Goal: Task Accomplishment & Management: Complete application form

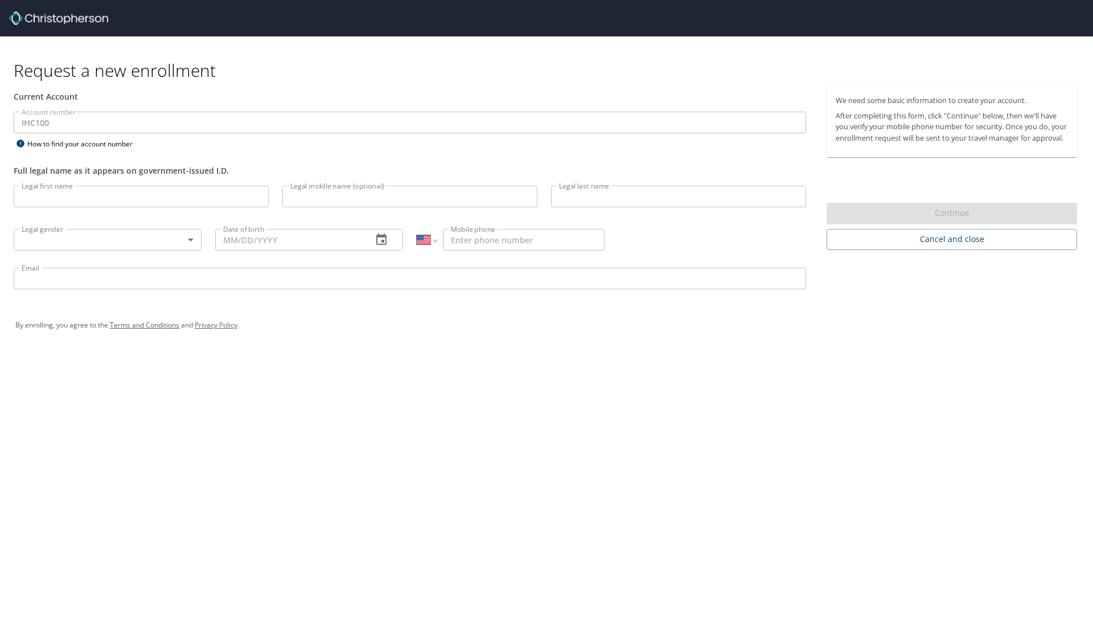
select select "US"
type input "[PERSON_NAME]"
click at [105, 245] on body "Request a new enrollment Current Account Account number IHC100 Account number H…" at bounding box center [546, 317] width 1093 height 635
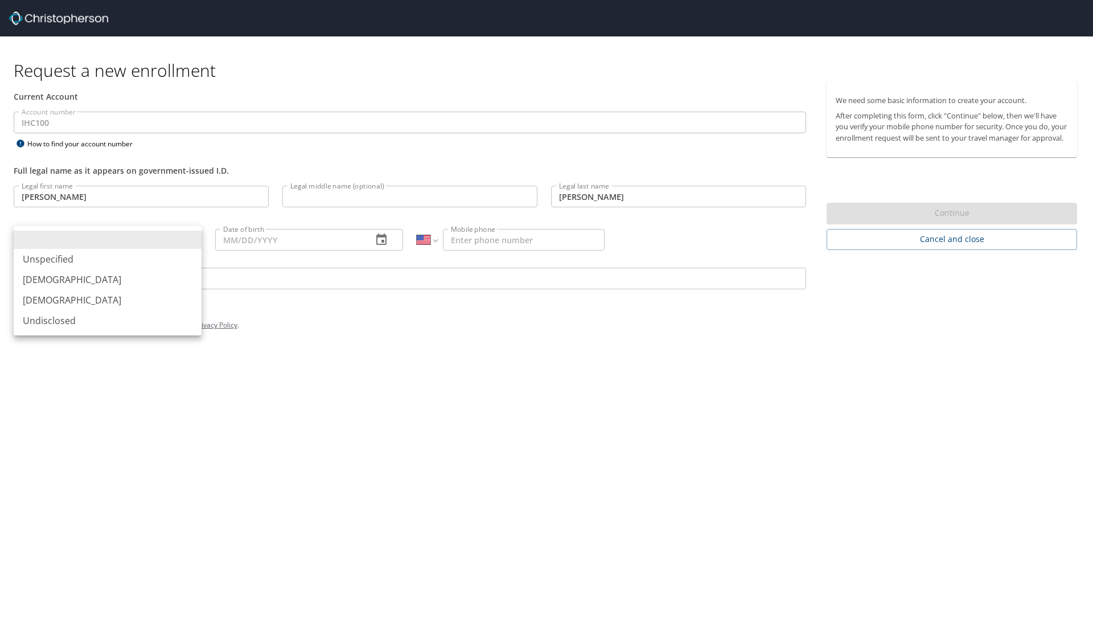
click at [93, 281] on li "[DEMOGRAPHIC_DATA]" at bounding box center [108, 279] width 188 height 20
type input "[DEMOGRAPHIC_DATA]"
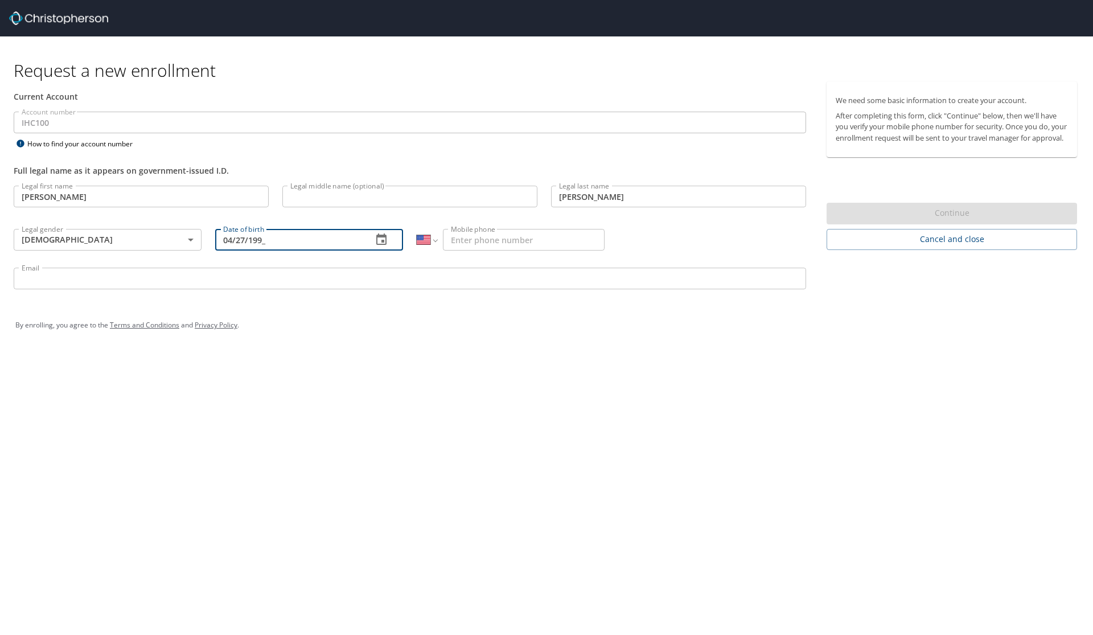
type input "[DATE]"
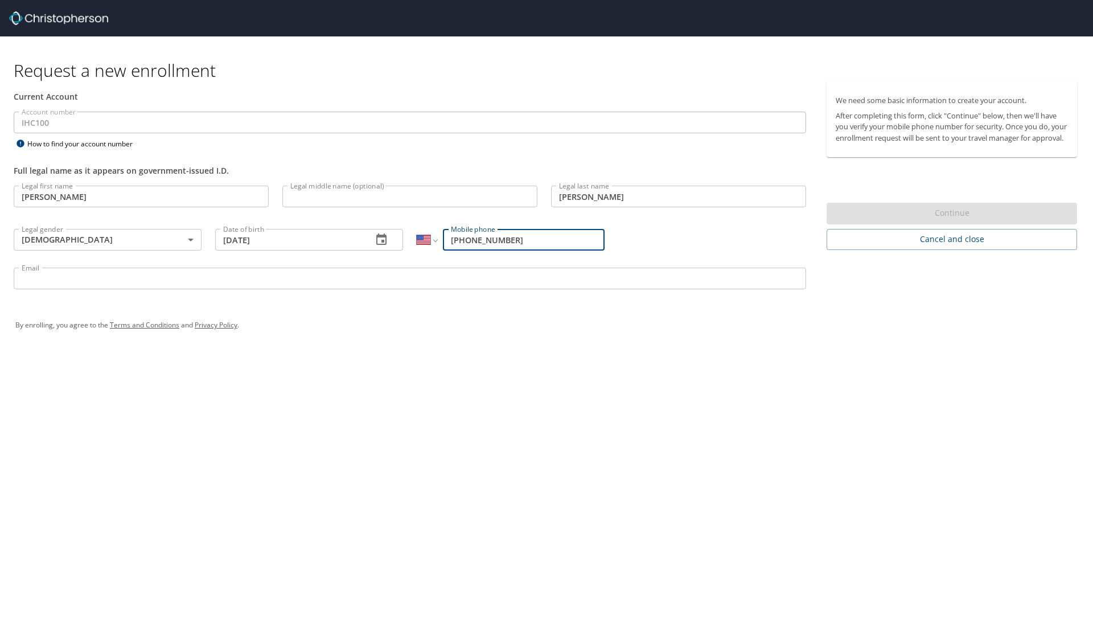
type input "[PHONE_NUMBER]"
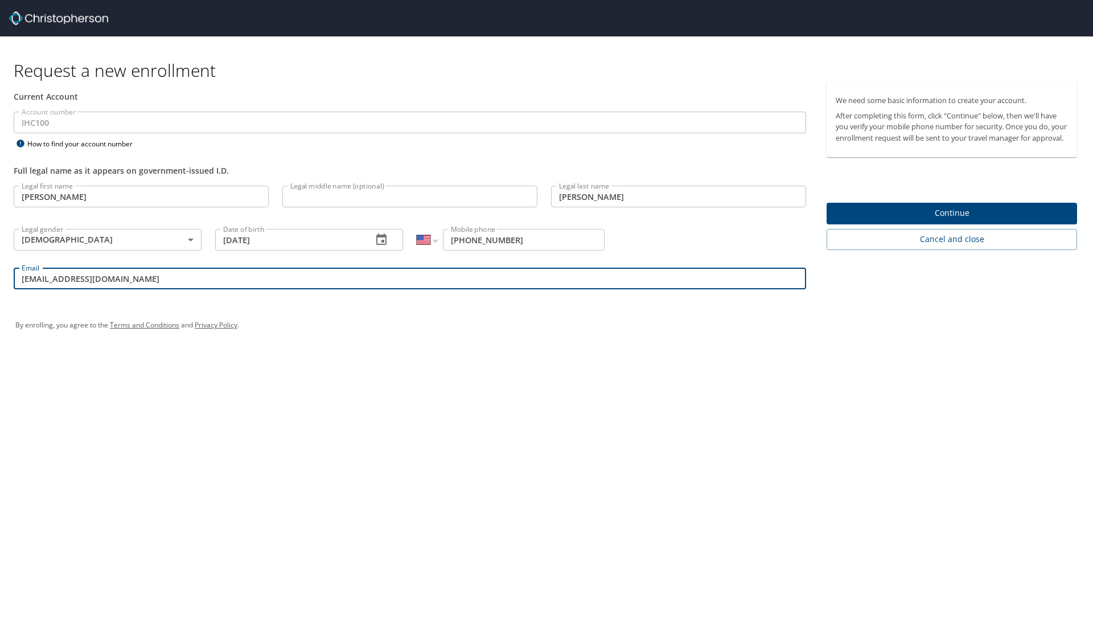
type input "[EMAIL_ADDRESS][DOMAIN_NAME]"
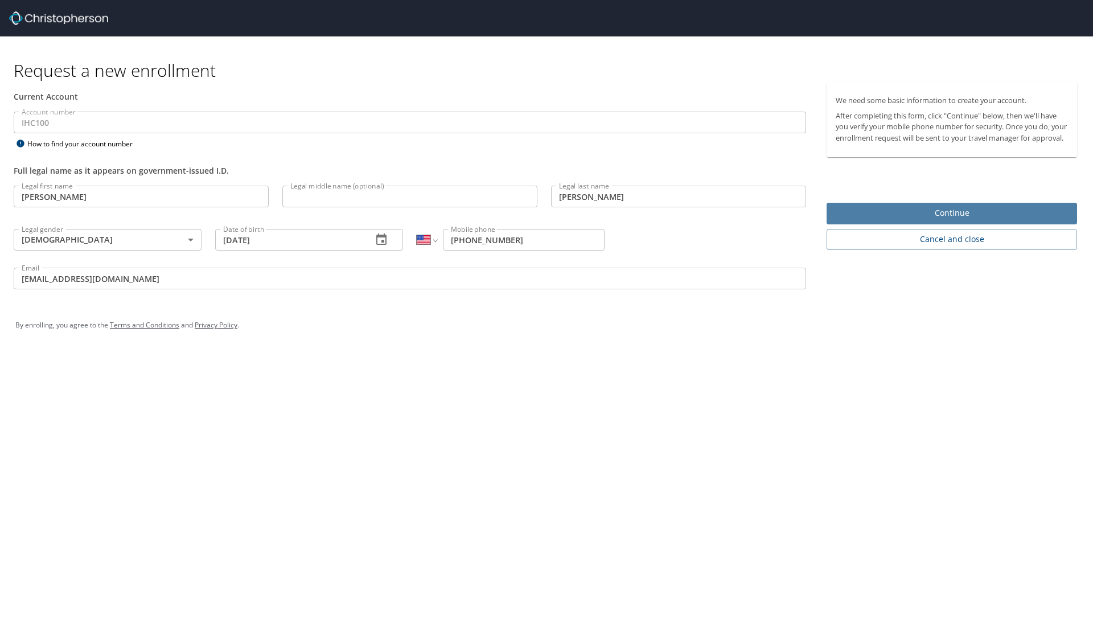
click at [956, 220] on span "Continue" at bounding box center [952, 213] width 232 height 14
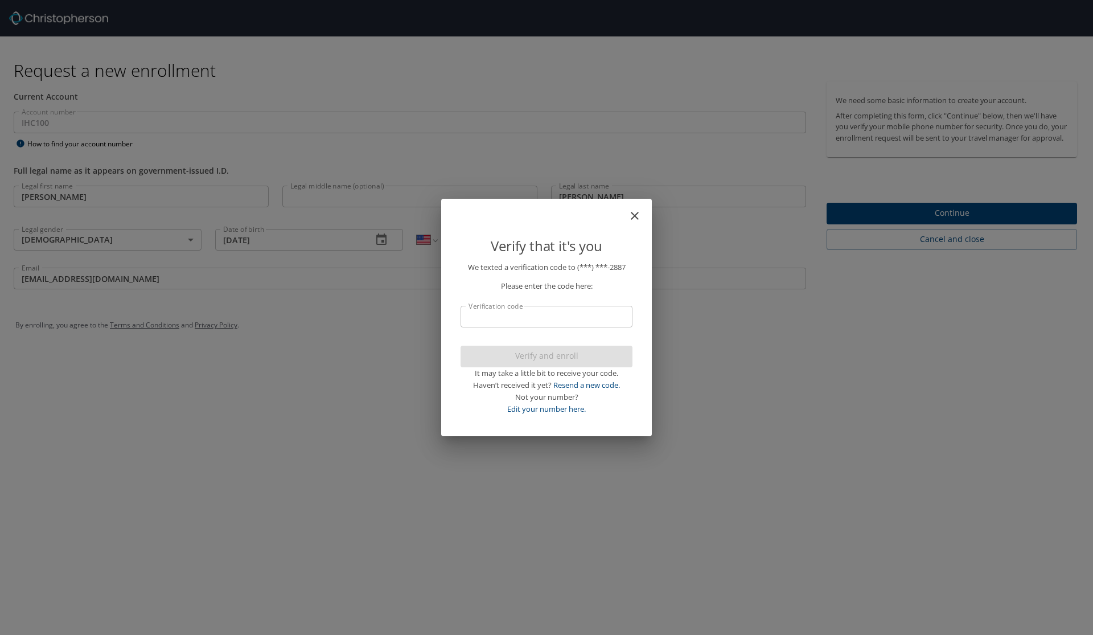
click at [555, 323] on input "Verification code" at bounding box center [547, 317] width 172 height 22
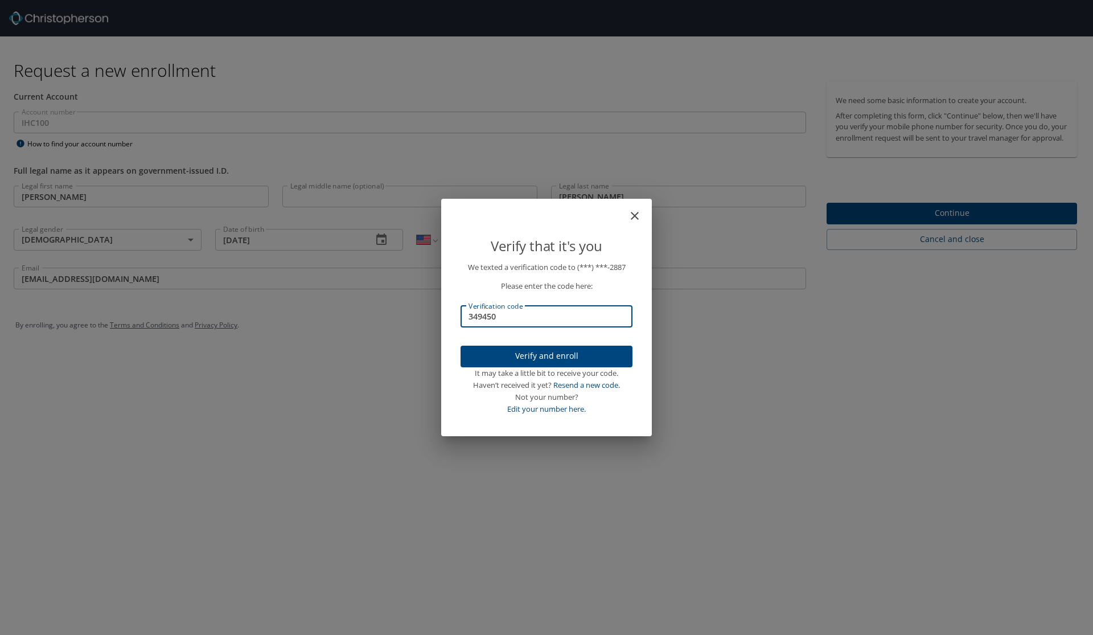
type input "349450"
click at [577, 357] on span "Verify and enroll" at bounding box center [547, 356] width 154 height 14
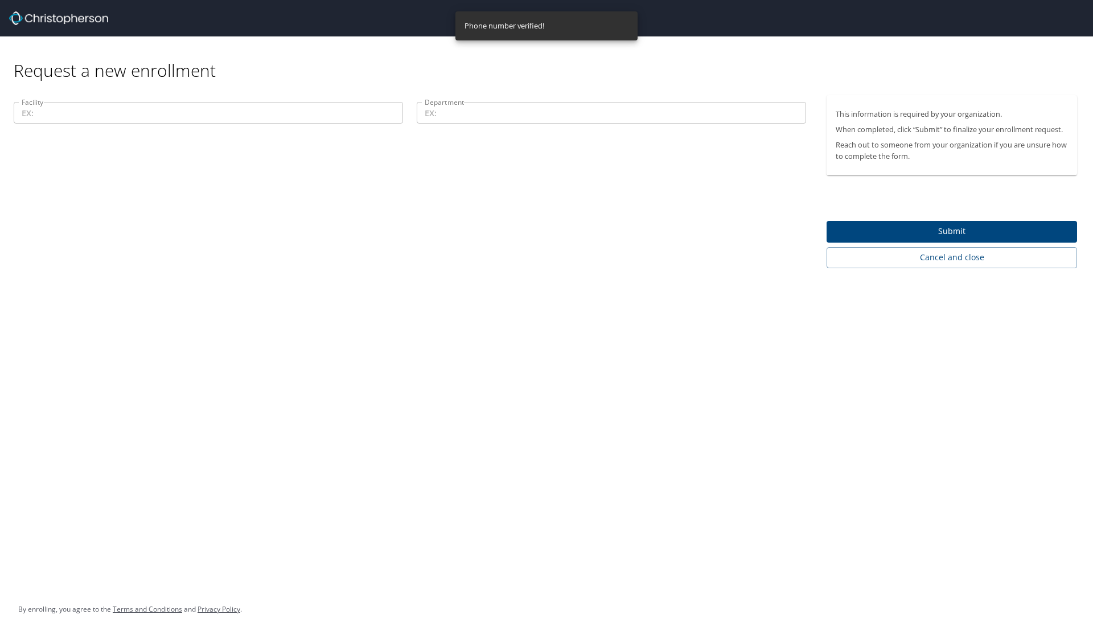
click at [154, 116] on input "Facility" at bounding box center [208, 113] width 389 height 22
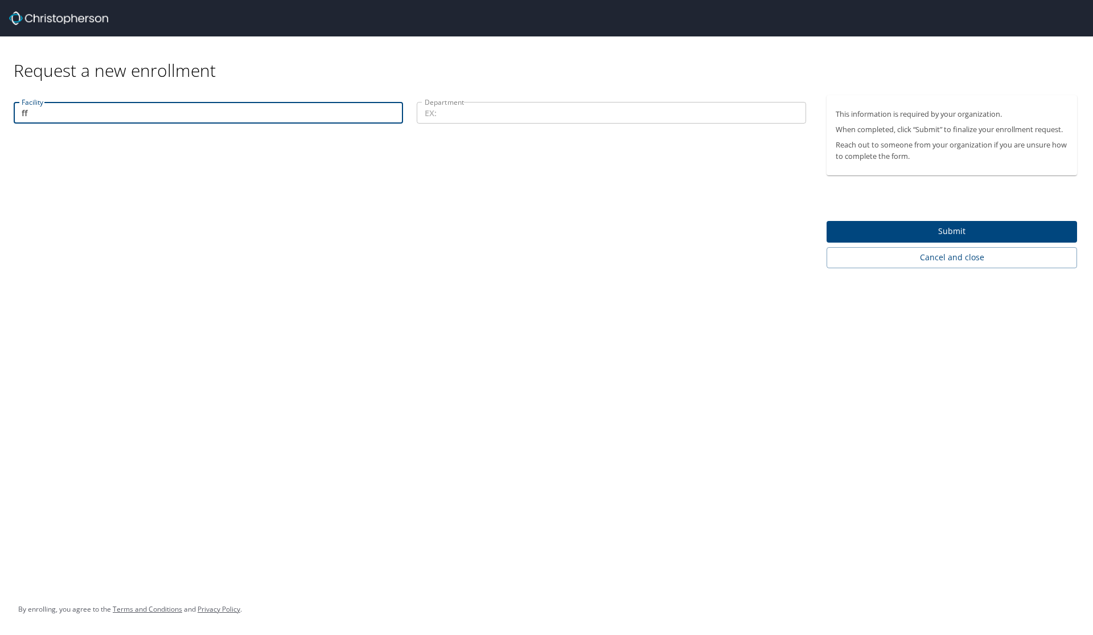
type input "f"
click at [249, 108] on input "Facility" at bounding box center [208, 113] width 389 height 22
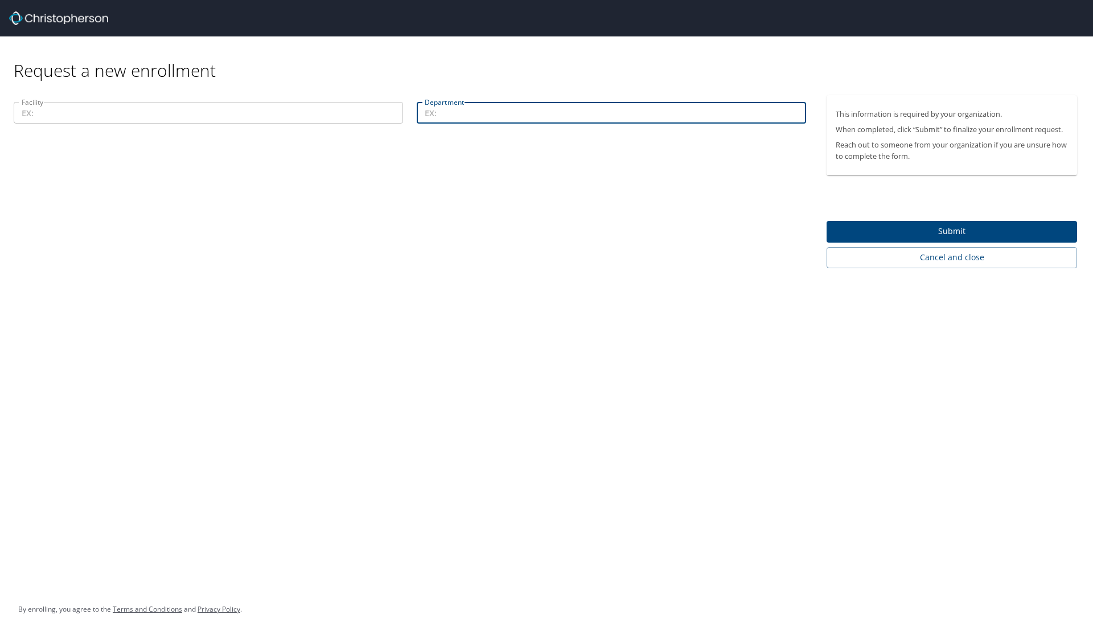
click at [511, 114] on input "Department" at bounding box center [611, 113] width 389 height 22
click at [383, 118] on input "Facility" at bounding box center [208, 113] width 389 height 22
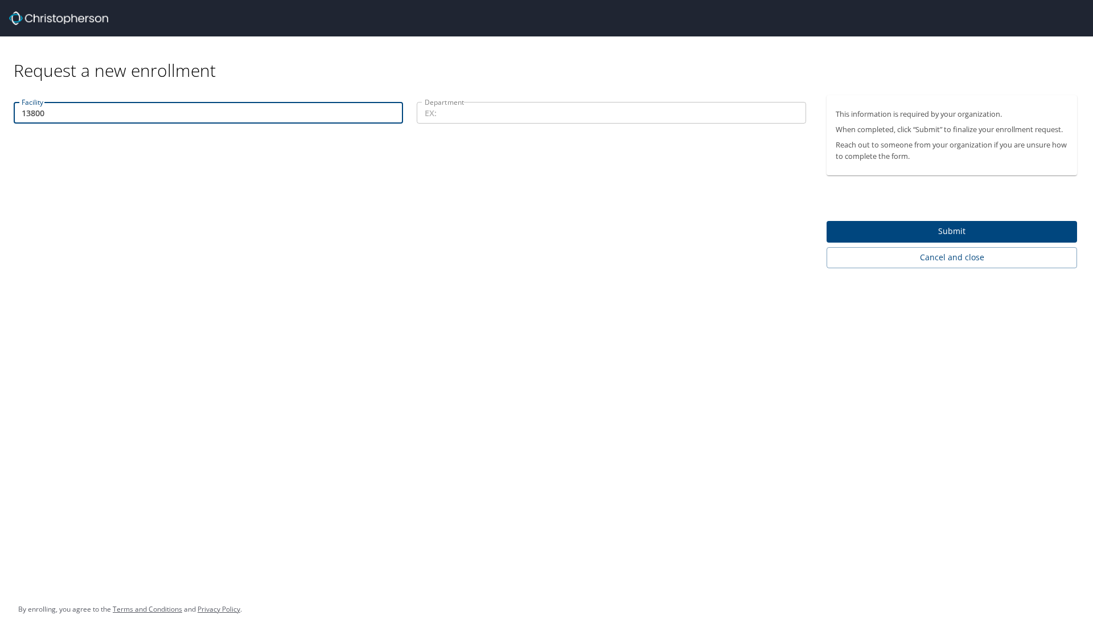
type input "13800"
click at [574, 124] on input "Department" at bounding box center [611, 113] width 389 height 22
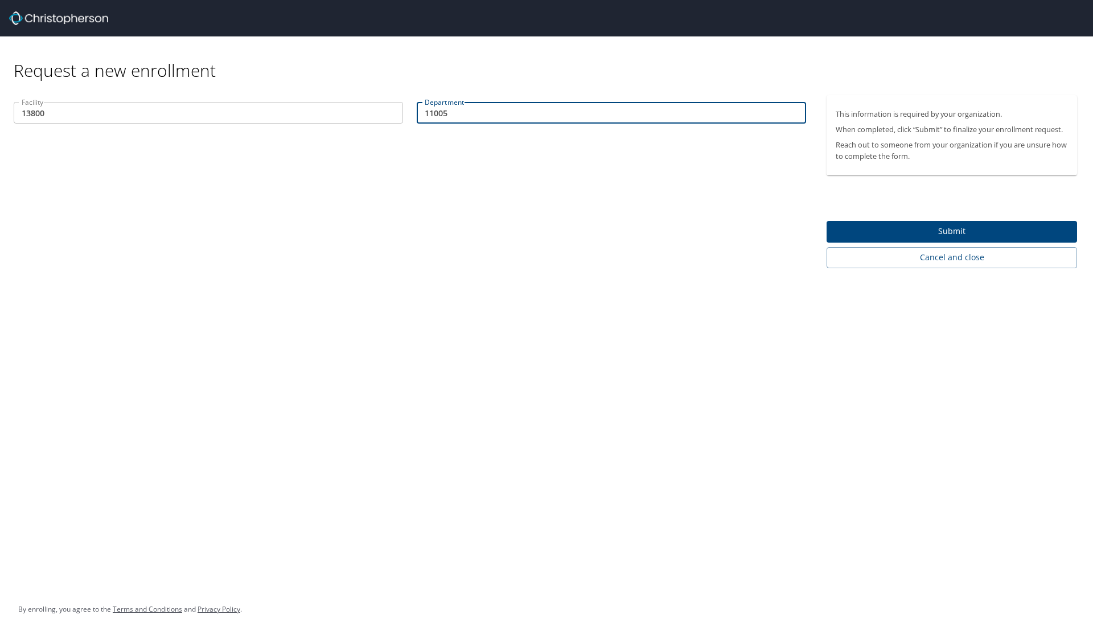
type input "11005"
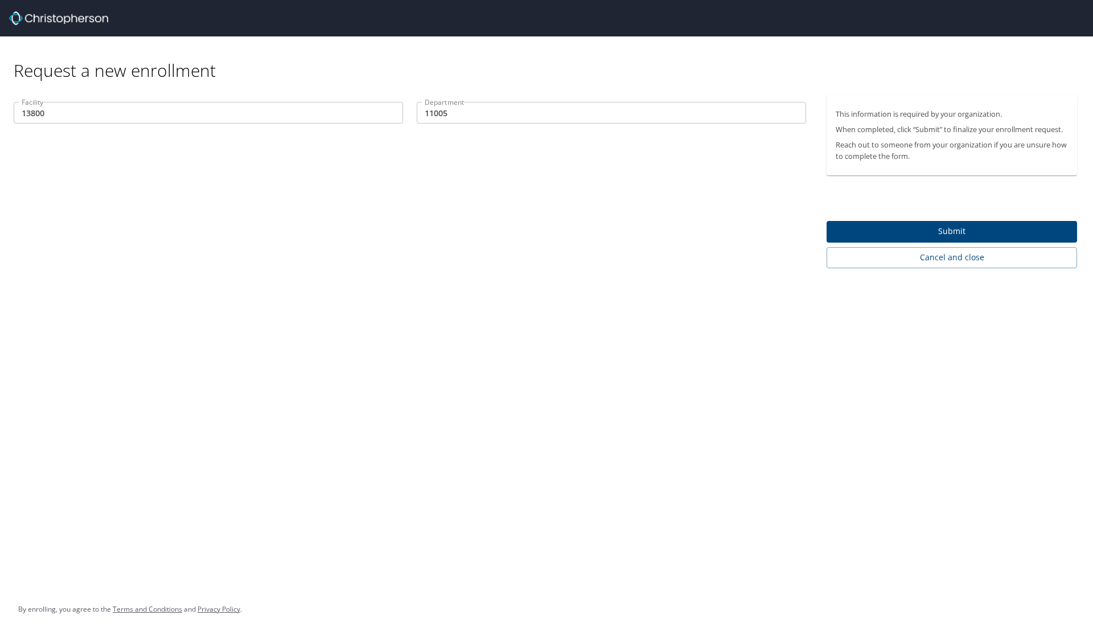
click at [576, 266] on div "Facility 13800 Facility Department 11005 Department" at bounding box center [410, 181] width 820 height 173
click at [965, 229] on span "Submit" at bounding box center [952, 231] width 232 height 14
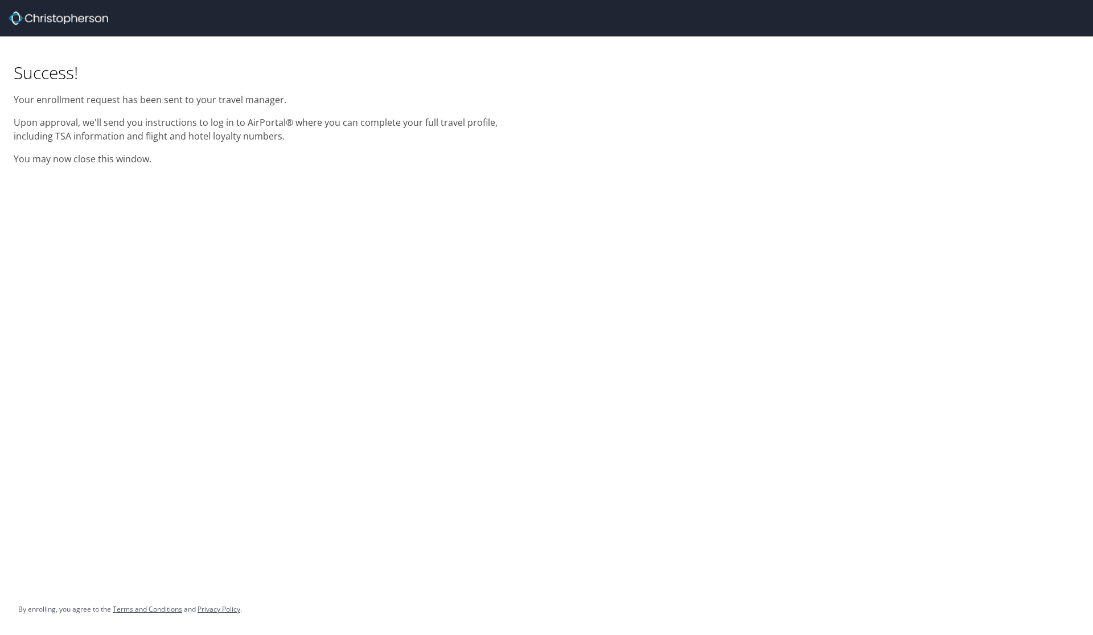
click at [167, 163] on p "You may now close this window." at bounding box center [273, 159] width 519 height 14
click at [198, 163] on p "You may now close this window." at bounding box center [273, 159] width 519 height 14
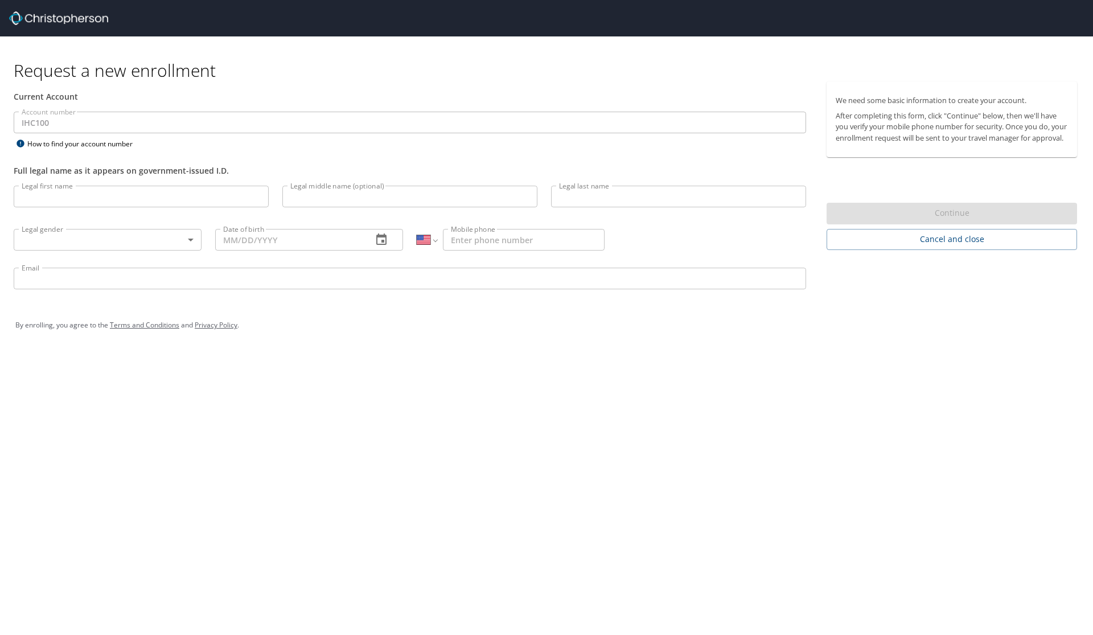
select select "US"
type input "[PERSON_NAME]"
type input "R"
type input "[PERSON_NAME]"
click at [94, 231] on body "Request a new enrollment Current Account Account number IHC100 Account number H…" at bounding box center [546, 317] width 1093 height 635
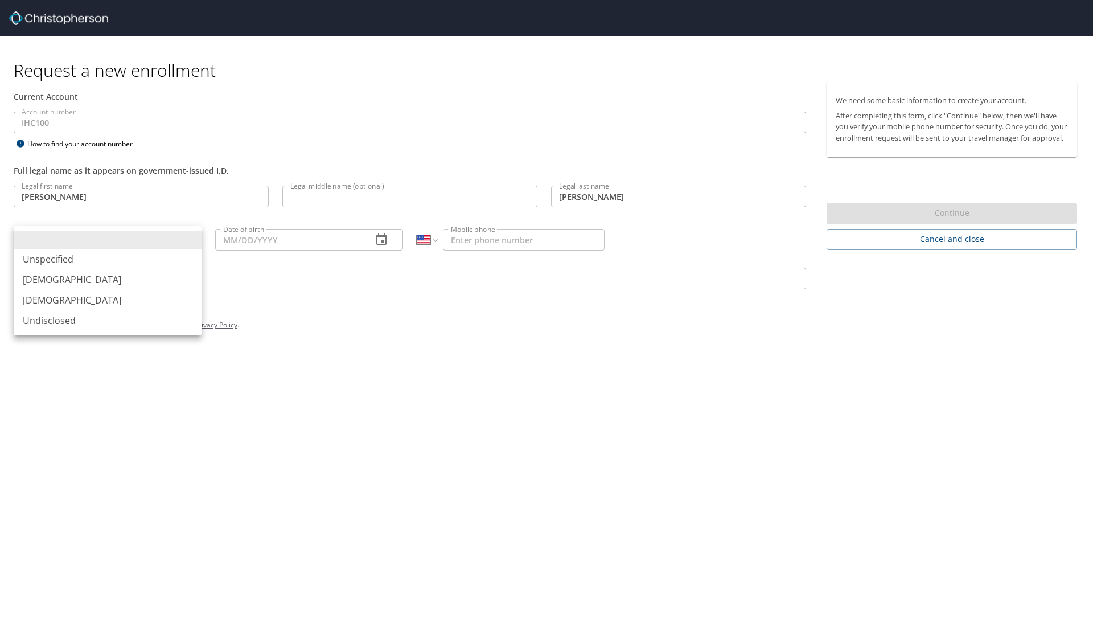
click at [95, 283] on li "[DEMOGRAPHIC_DATA]" at bounding box center [108, 279] width 188 height 20
type input "[DEMOGRAPHIC_DATA]"
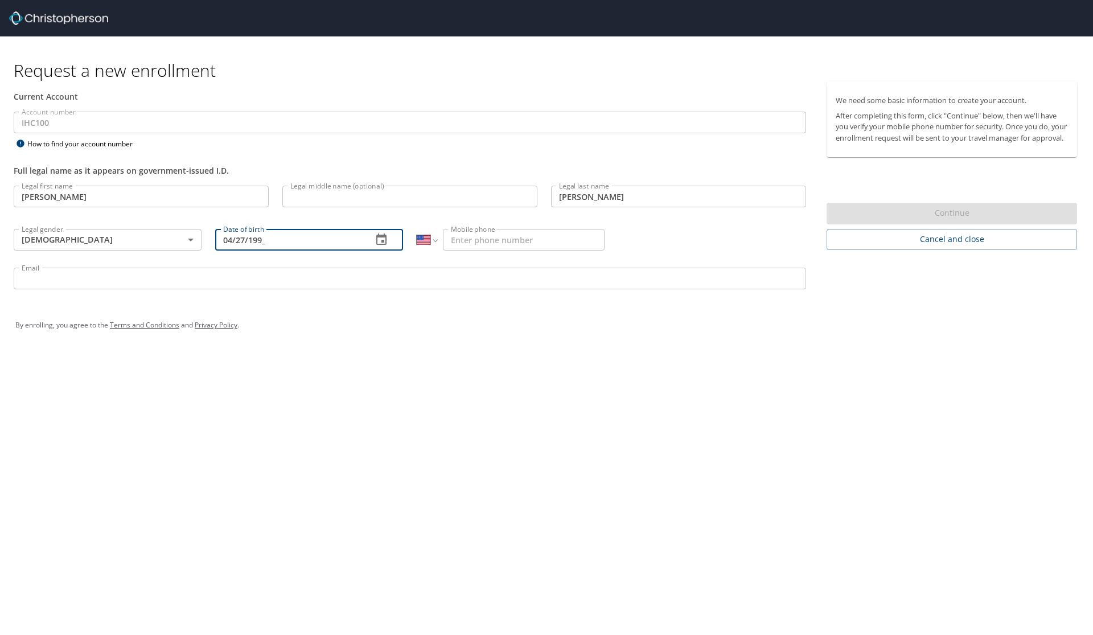
type input "[DATE]"
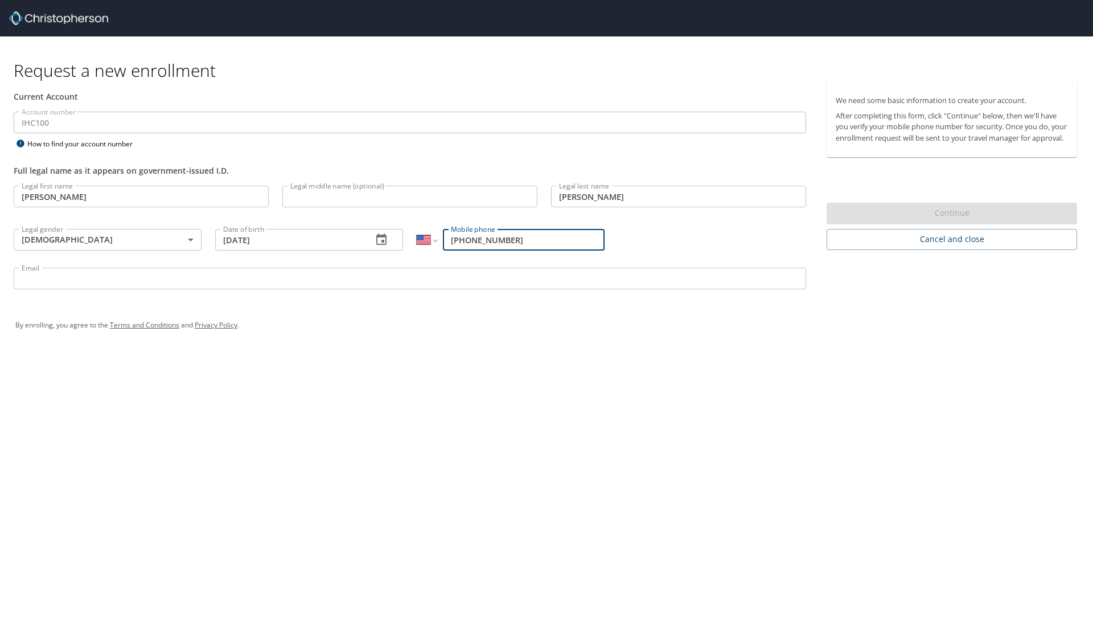
type input "[PHONE_NUMBER]"
click at [418, 339] on div "By enrolling, you agree to the Terms and Conditions and Privacy Policy ." at bounding box center [546, 325] width 1062 height 28
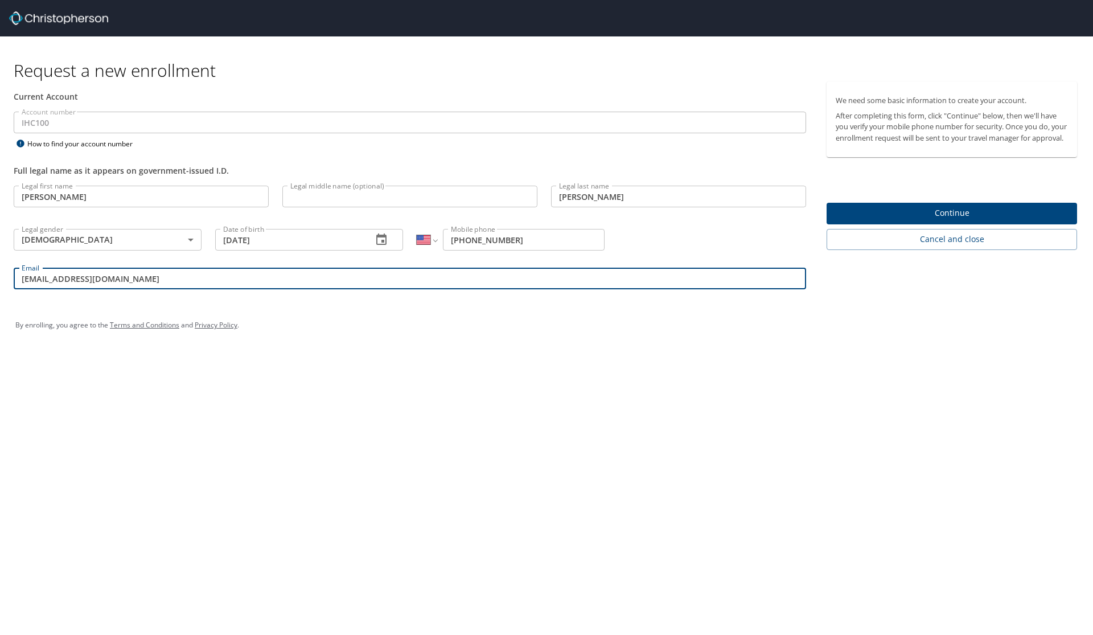
type input "Stever291@gmail.com"
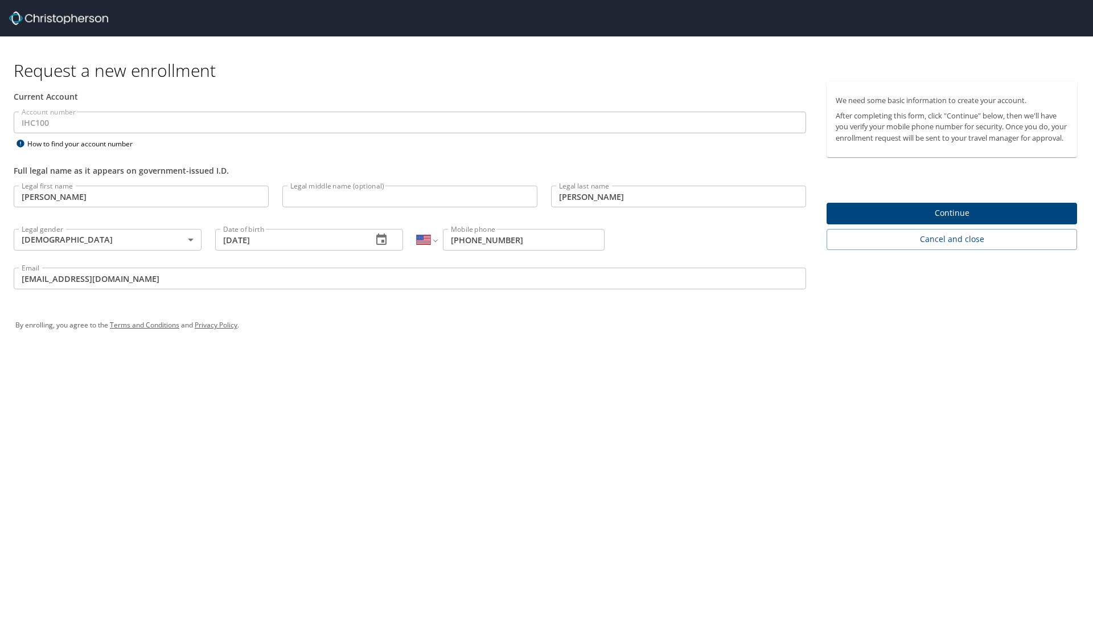
click at [526, 403] on div "Request a new enrollment Current Account Account number IHC100 Account number H…" at bounding box center [546, 317] width 1093 height 635
click at [696, 374] on div "Request a new enrollment Current Account Account number IHC100 Account number H…" at bounding box center [546, 317] width 1093 height 635
click at [975, 220] on span "Continue" at bounding box center [952, 213] width 232 height 14
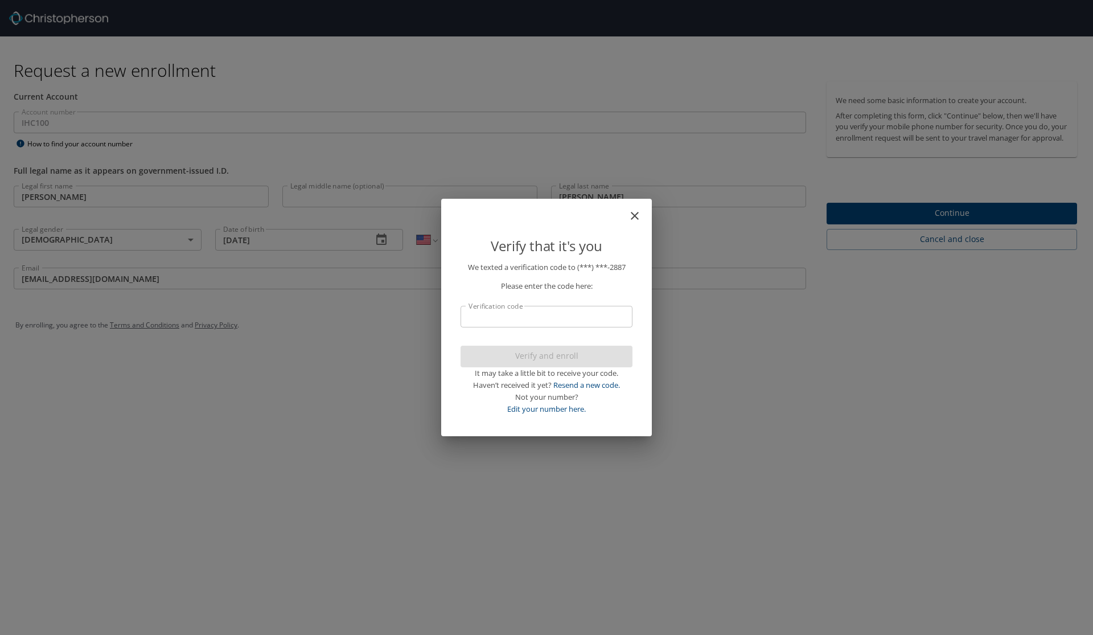
click at [565, 316] on input "Verification code" at bounding box center [547, 317] width 172 height 22
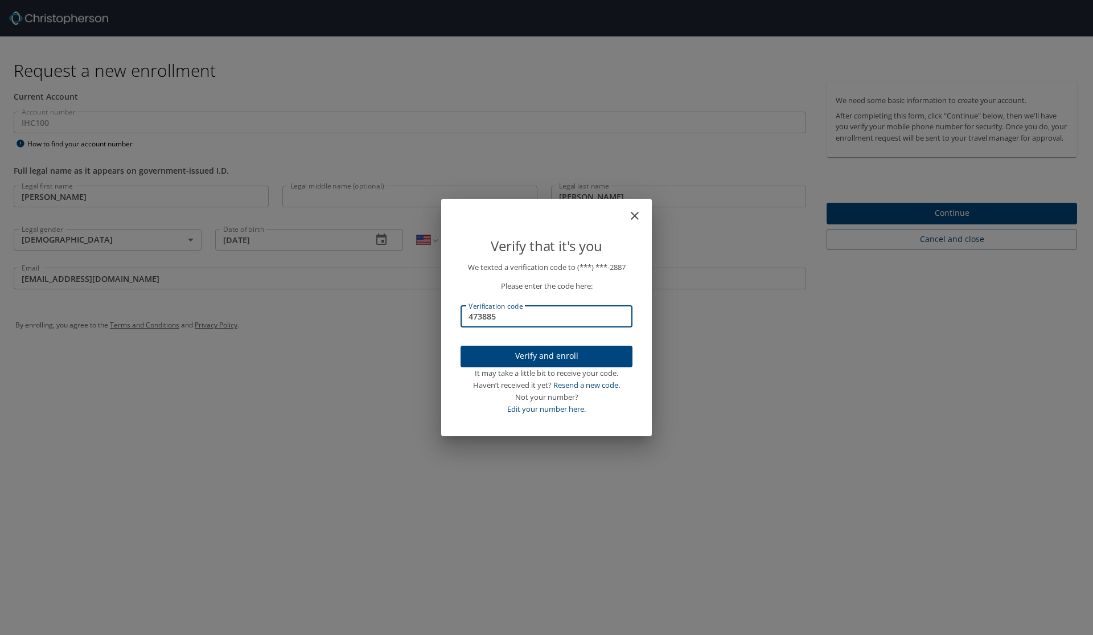
type input "473885"
click at [563, 359] on span "Verify and enroll" at bounding box center [547, 356] width 154 height 14
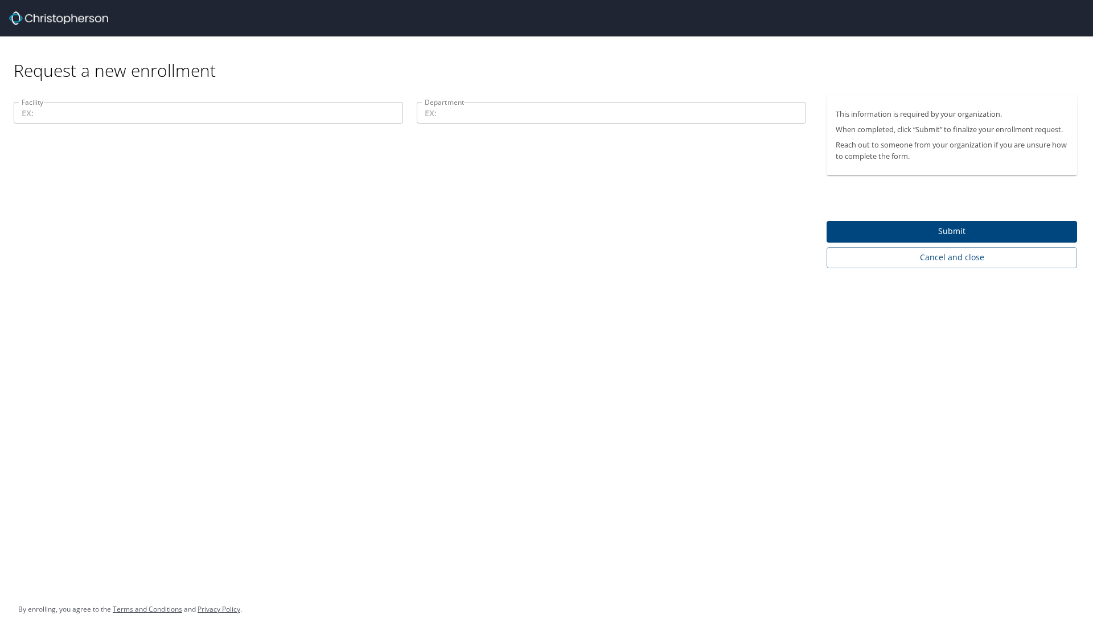
click at [214, 119] on input "Facility" at bounding box center [208, 113] width 389 height 22
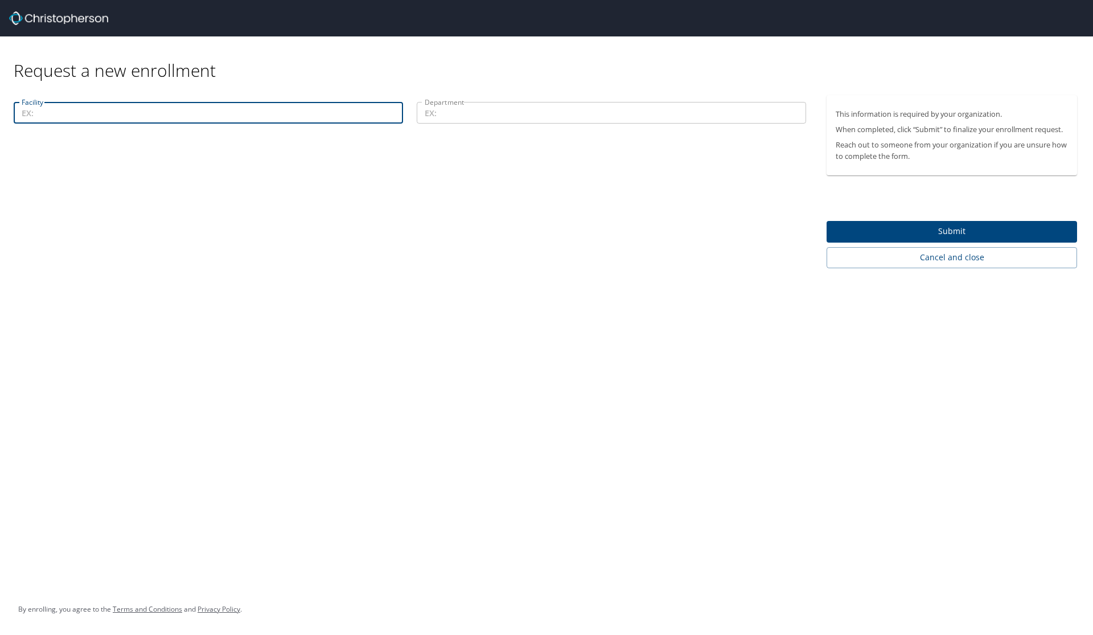
click at [408, 402] on div "Request a new enrollment Facility Facility Department Department This informati…" at bounding box center [546, 317] width 1093 height 635
